Goal: Task Accomplishment & Management: Complete application form

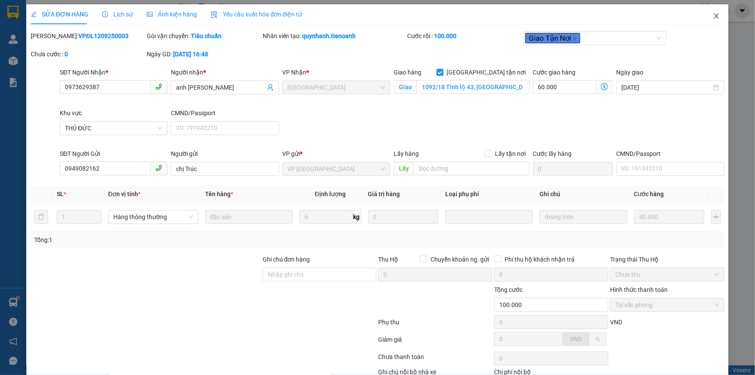
drag, startPoint x: 717, startPoint y: 16, endPoint x: 683, endPoint y: 22, distance: 34.8
click at [715, 16] on span "Close" at bounding box center [716, 16] width 24 height 24
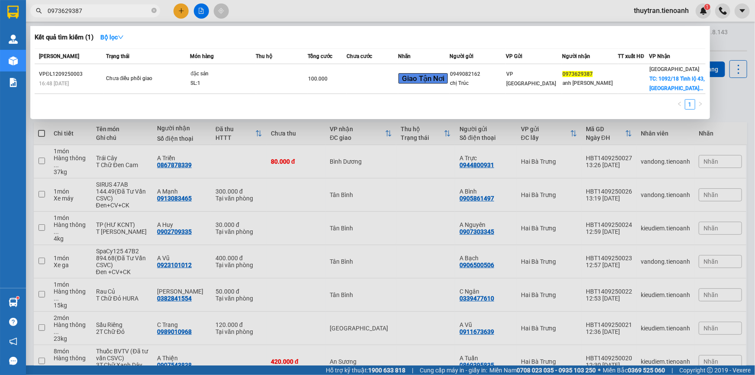
click at [122, 15] on input "0973629387" at bounding box center [99, 11] width 102 height 10
paste input "4807844"
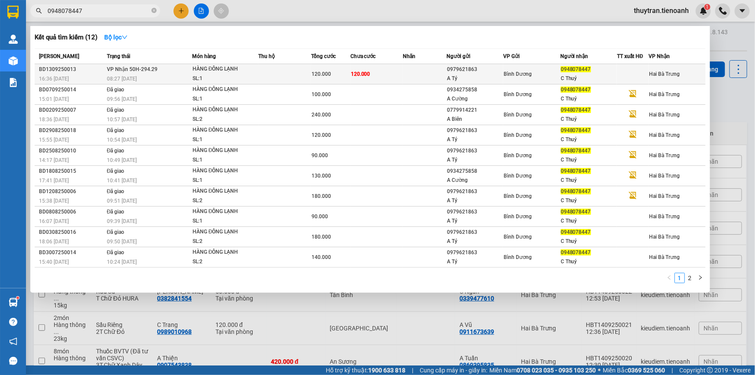
type input "0948078447"
click at [431, 74] on td at bounding box center [425, 74] width 44 height 20
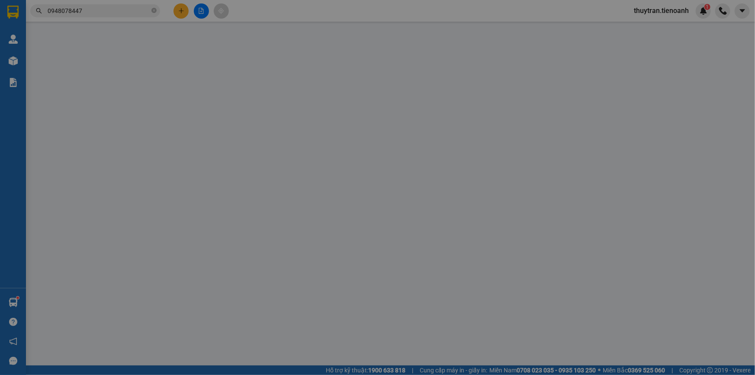
type input "0948078447"
type input "C Thuý"
type input "0979621863"
type input "A Tý"
type input "120.000"
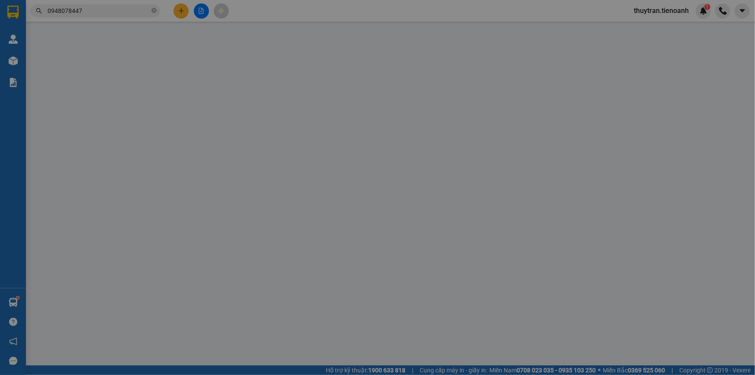
type input "120.000"
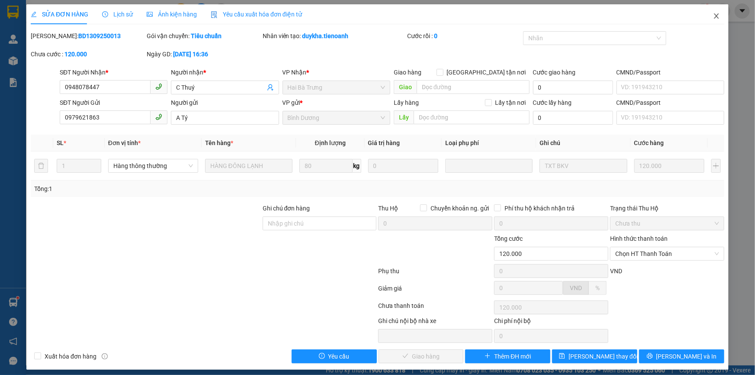
click at [708, 22] on span "Close" at bounding box center [716, 16] width 24 height 24
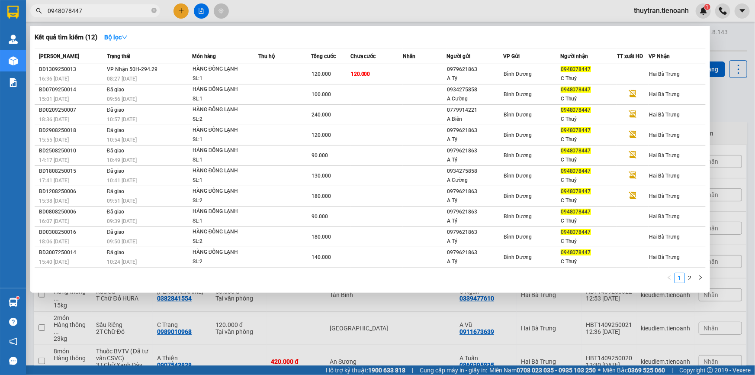
click at [93, 13] on input "0948078447" at bounding box center [99, 11] width 102 height 10
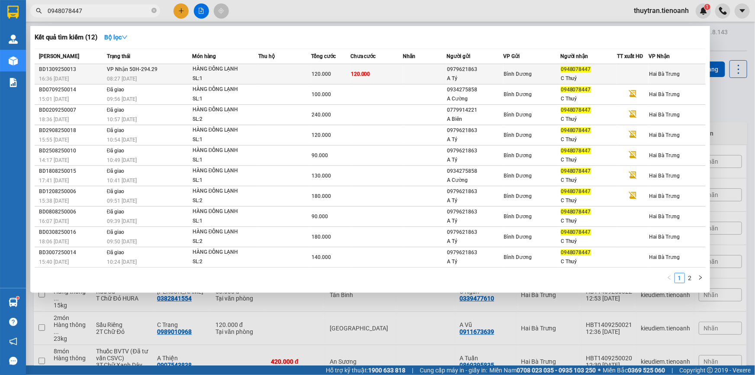
click at [329, 74] on span "120.000" at bounding box center [320, 74] width 19 height 6
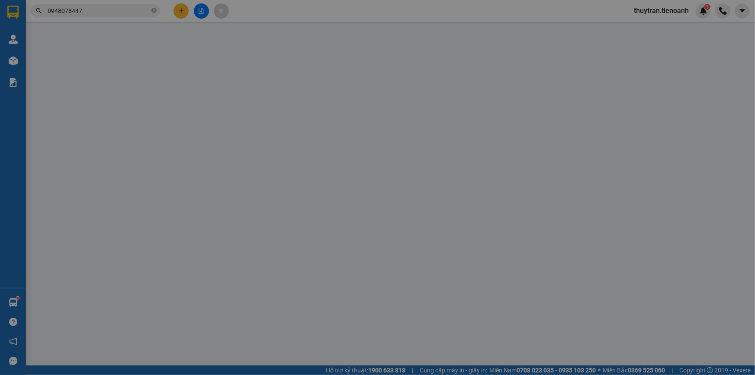
type input "0948078447"
type input "C Thuý"
type input "0979621863"
type input "A Tý"
type input "120.000"
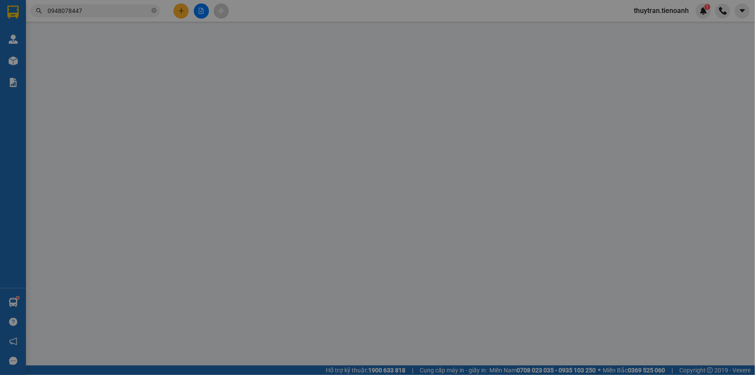
type input "120.000"
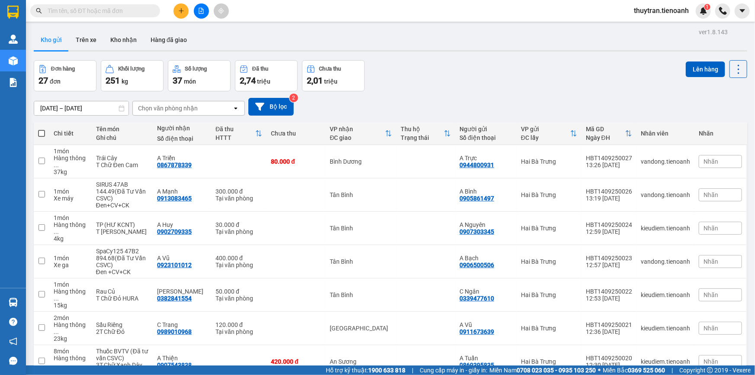
click at [140, 6] on input "text" at bounding box center [99, 11] width 102 height 10
click at [137, 14] on input "text" at bounding box center [99, 11] width 102 height 10
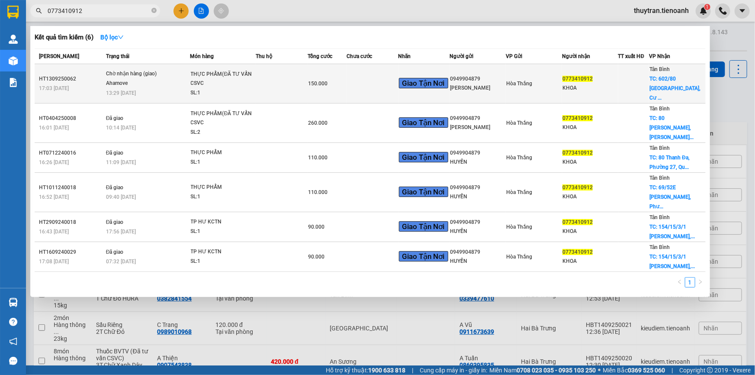
type input "0773410912"
click at [299, 84] on td at bounding box center [282, 83] width 52 height 39
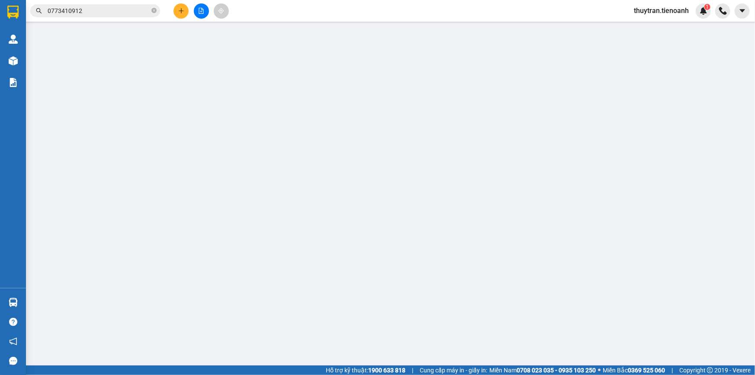
type input "0773410912"
type input "KHOA"
checkbox input "true"
type input "602/80 Đường Thanh Đa, Cư xá Thanh Đa, phường 27, Bình Thạnh, Hồ Chí Minh"
type input "0949904879"
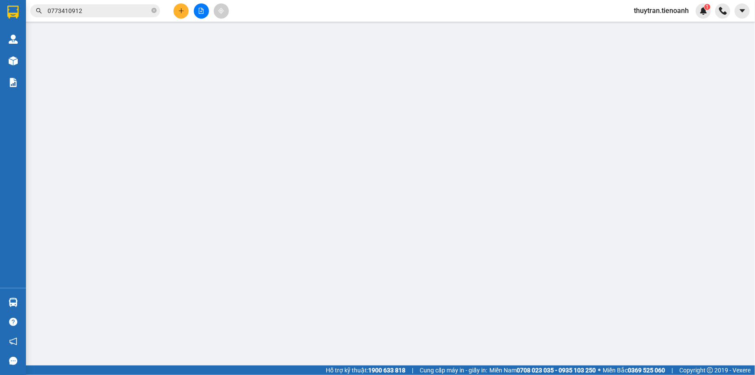
type input "C HUYỀN"
type input "KNM"
type input "150.000"
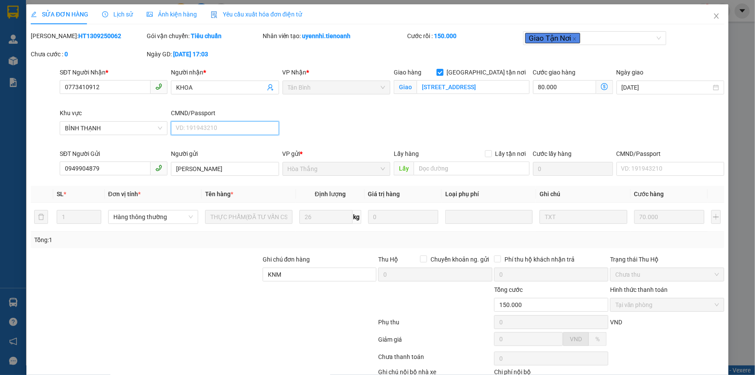
click at [231, 129] on input "CMND/Passport" at bounding box center [225, 128] width 108 height 14
click at [293, 133] on div "SĐT Người Nhận * 0773410912 Người nhận * KHOA VP Nhận * Tân Bình Giao hàng Giao…" at bounding box center [392, 107] width 668 height 81
click at [347, 134] on div "SĐT Người Nhận * 0773410912 Người nhận * KHOA VP Nhận * Tân Bình Giao hàng Giao…" at bounding box center [392, 107] width 668 height 81
click at [348, 126] on div "SĐT Người Nhận * 0773410912 Người nhận * KHOA VP Nhận * Tân Bình Giao hàng Giao…" at bounding box center [392, 107] width 668 height 81
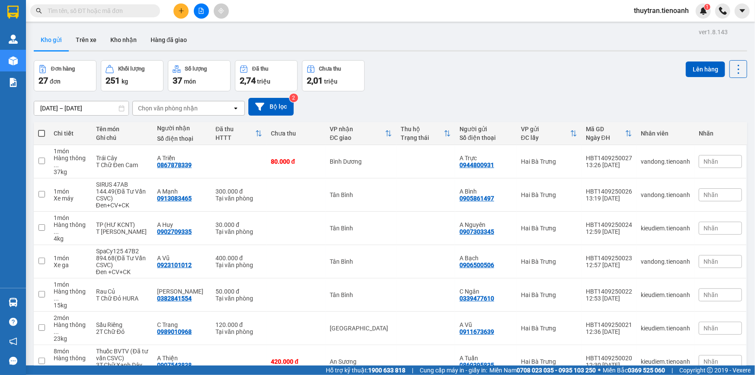
click at [640, 12] on span "thuytran.tienoanh" at bounding box center [661, 10] width 69 height 11
click at [653, 32] on li "Đăng xuất" at bounding box center [661, 27] width 70 height 14
